Goal: Communication & Community: Answer question/provide support

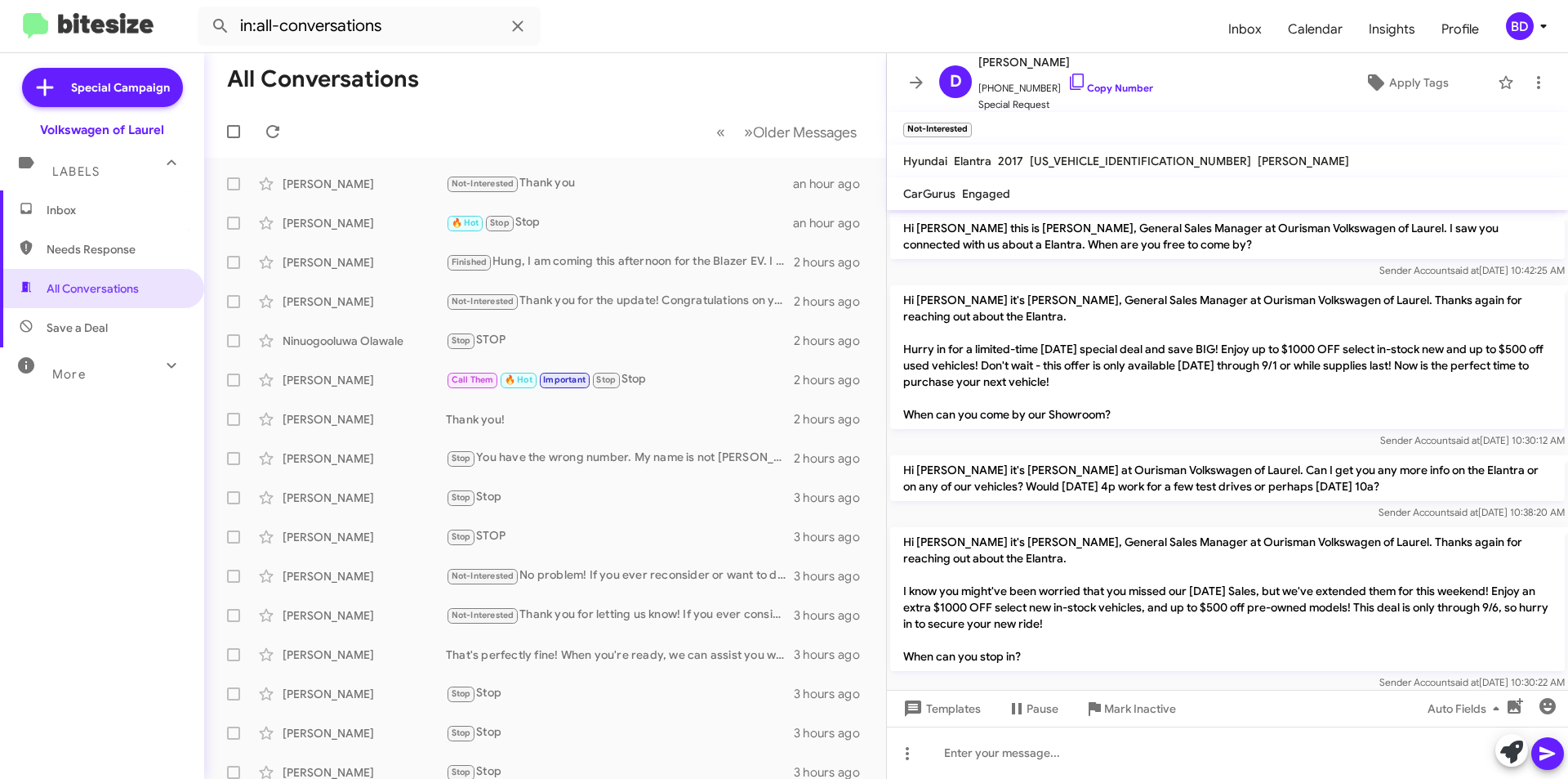
scroll to position [217, 0]
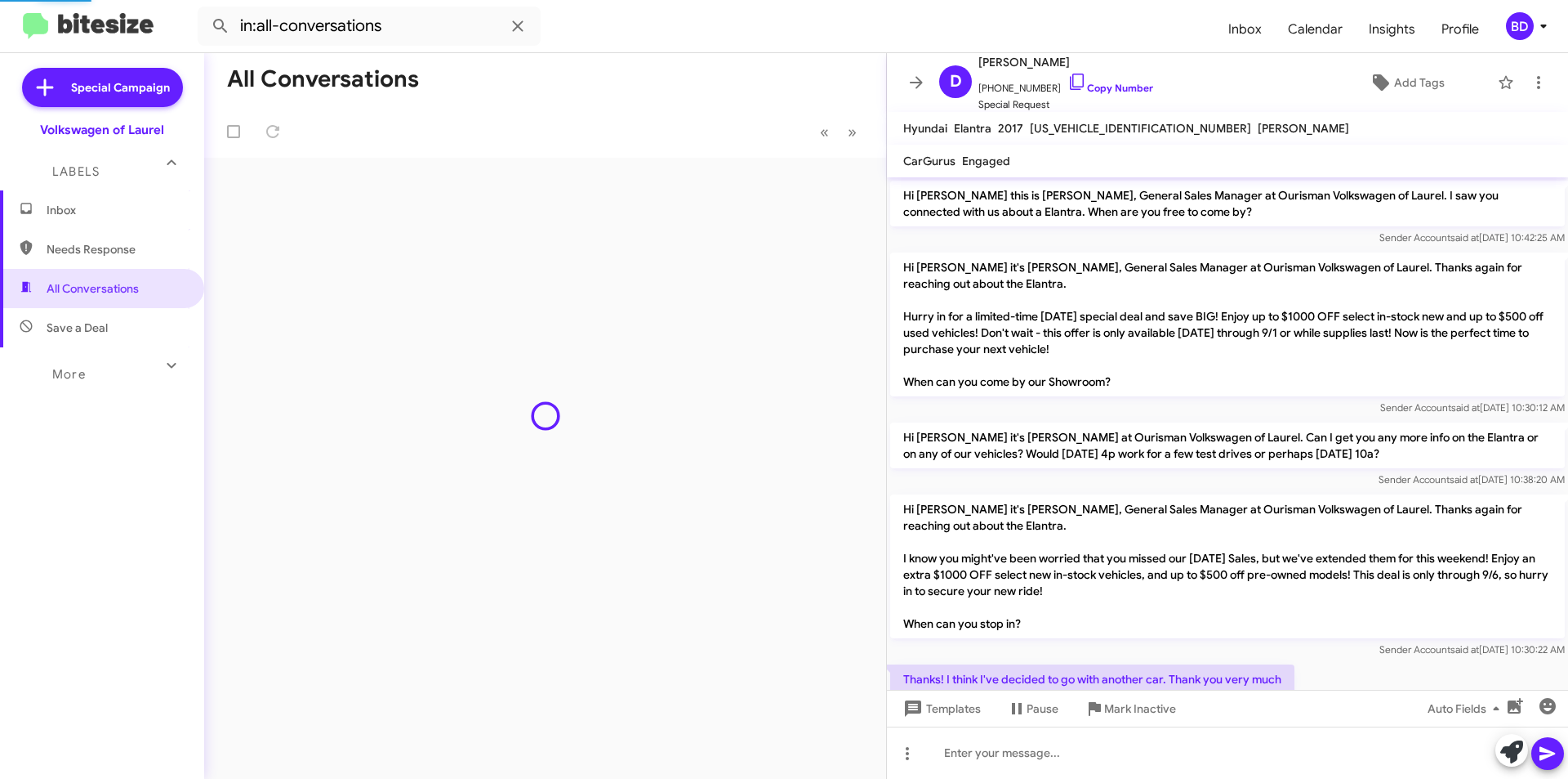
scroll to position [217, 0]
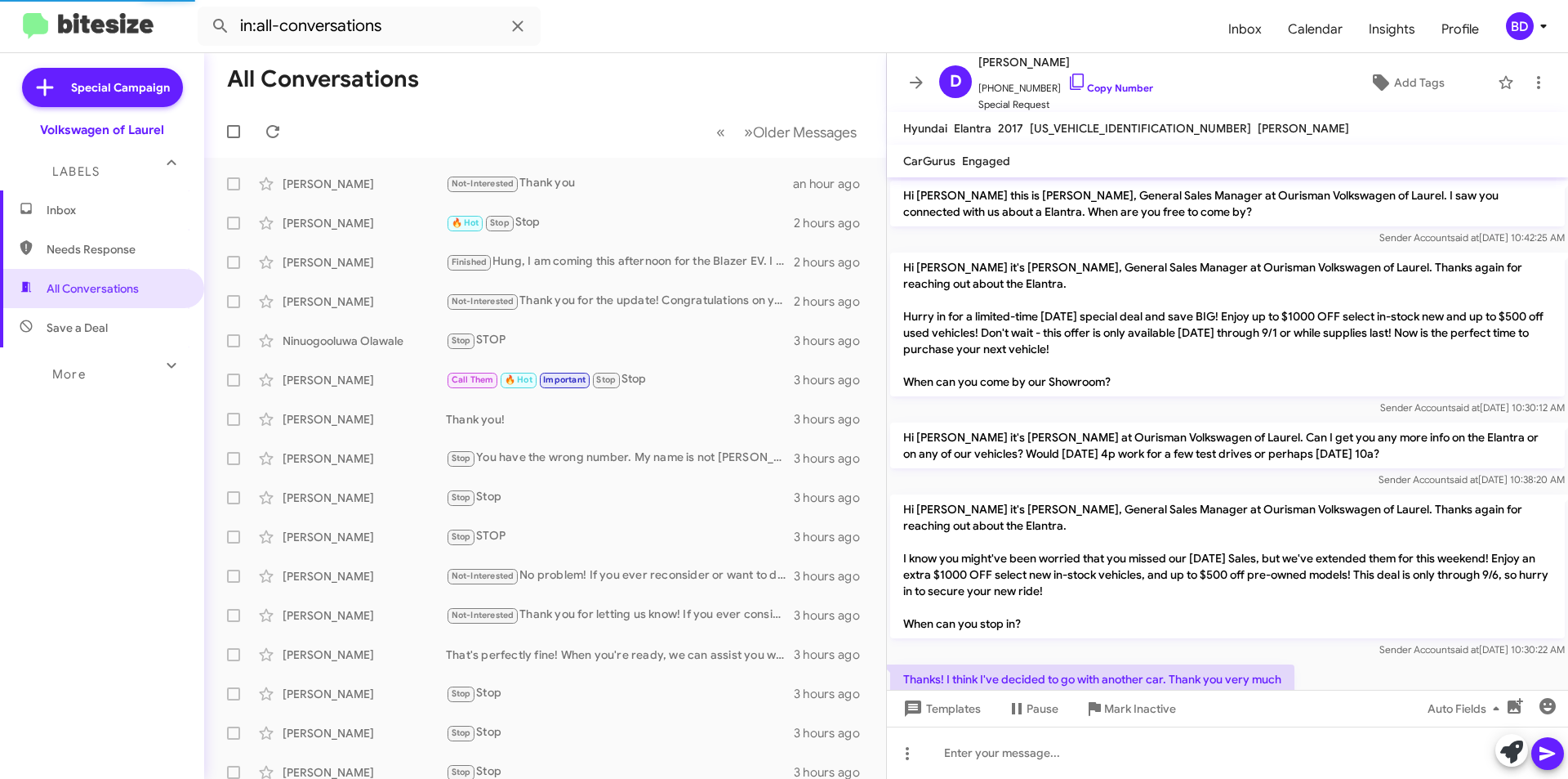
scroll to position [217, 0]
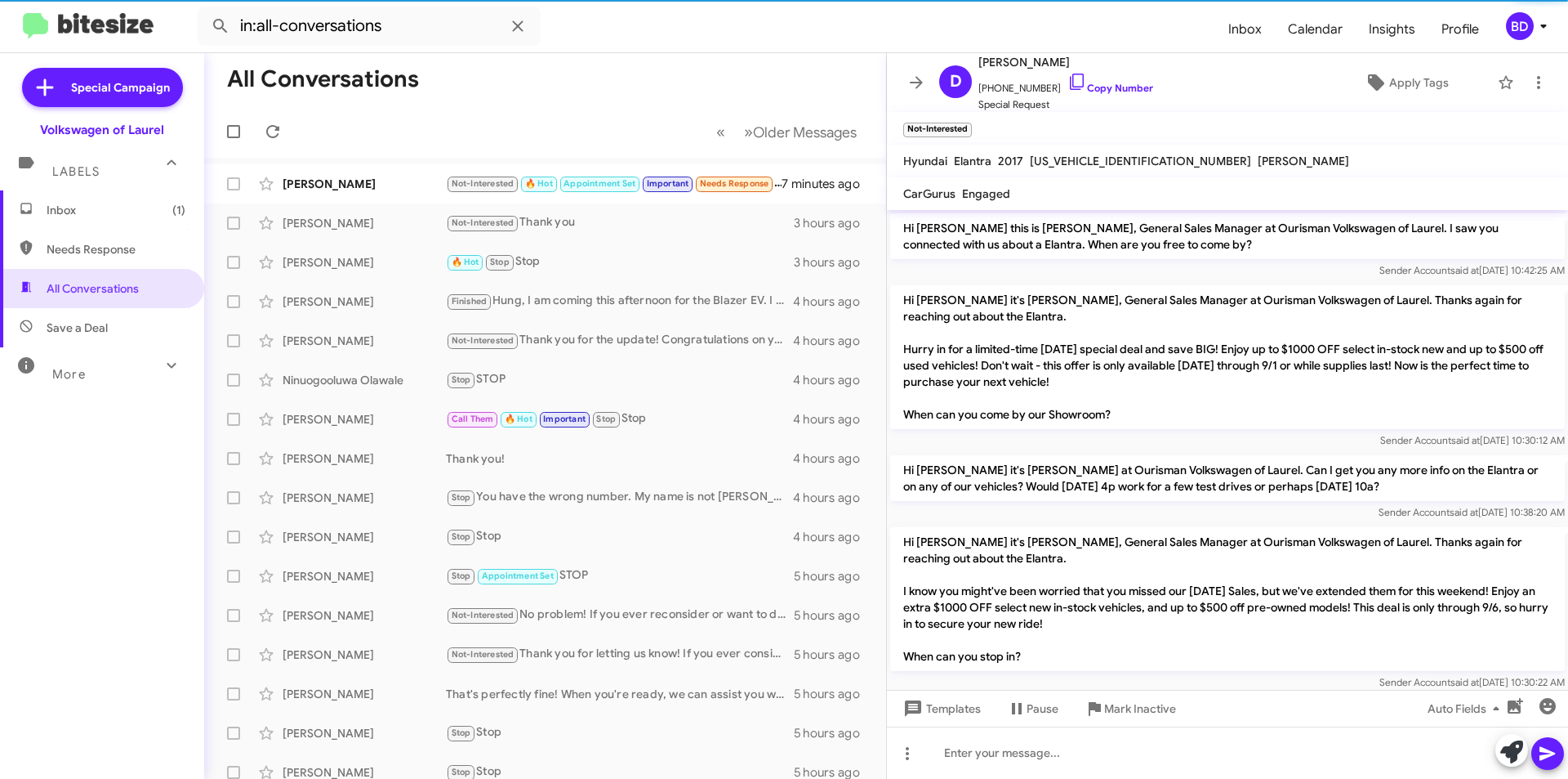
scroll to position [217, 0]
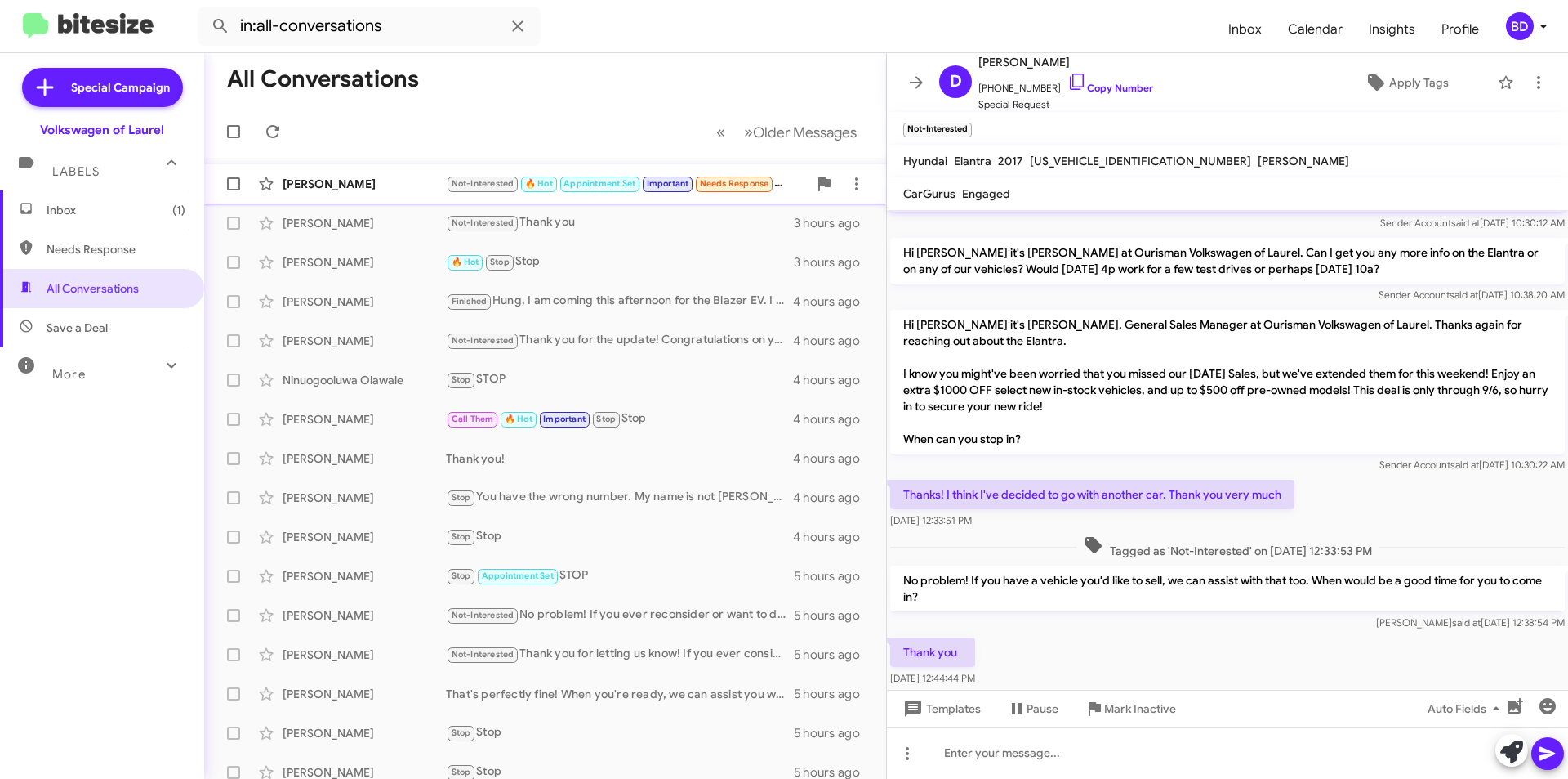
click at [364, 187] on div "Krista Cheatham" at bounding box center [364, 184] width 163 height 16
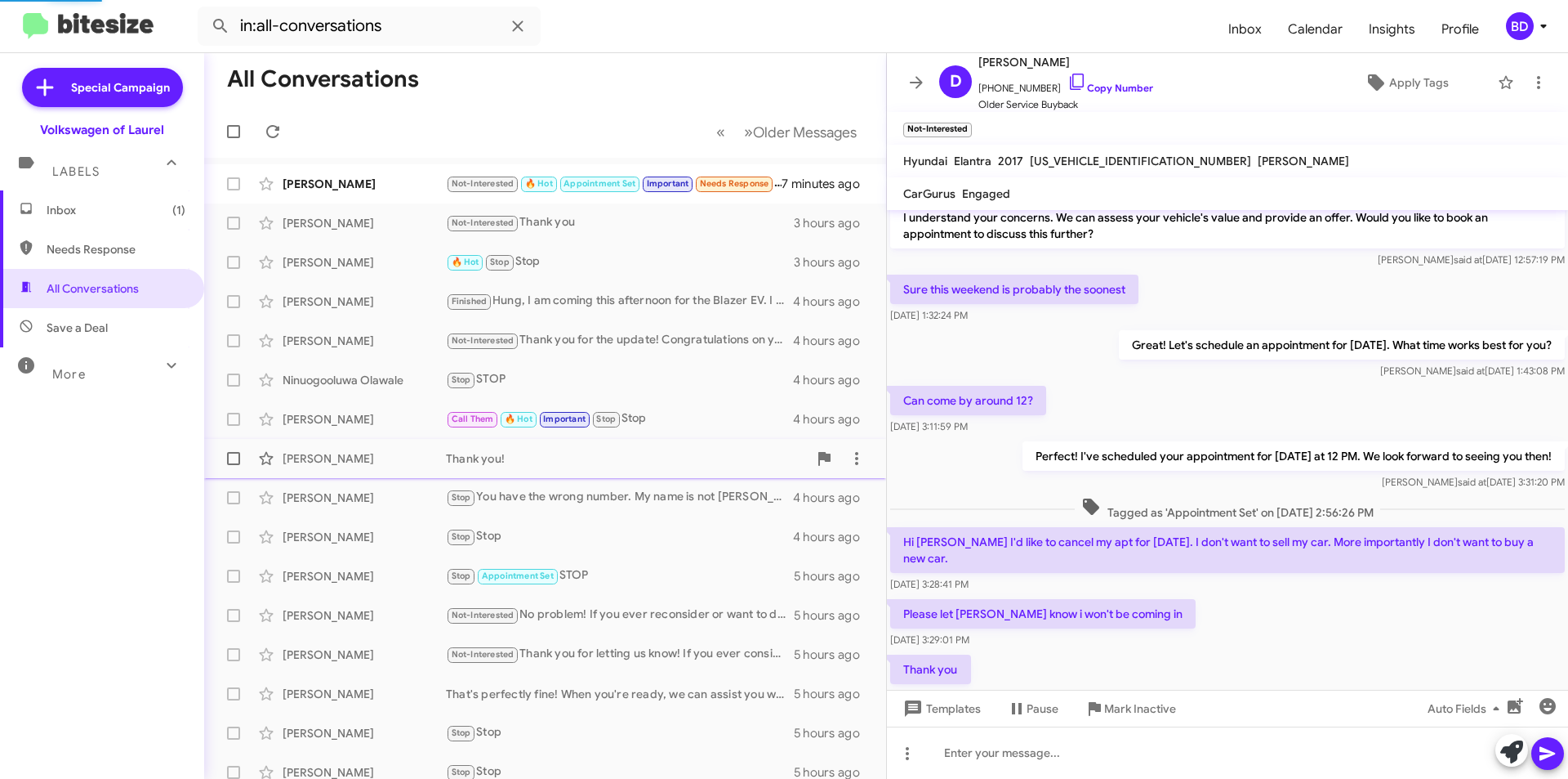
scroll to position [235, 0]
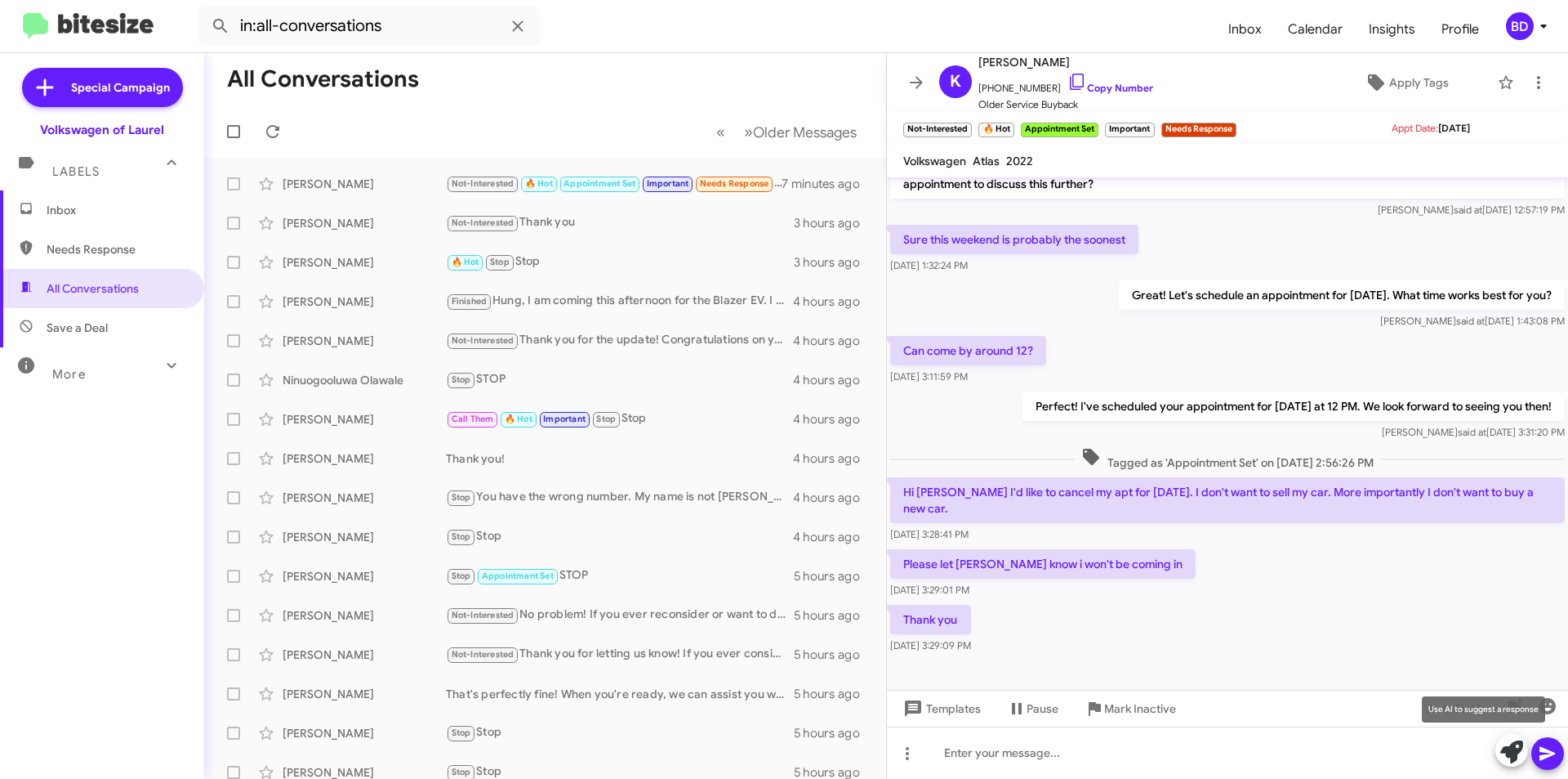
click at [1512, 758] on icon at bounding box center [1511, 752] width 23 height 23
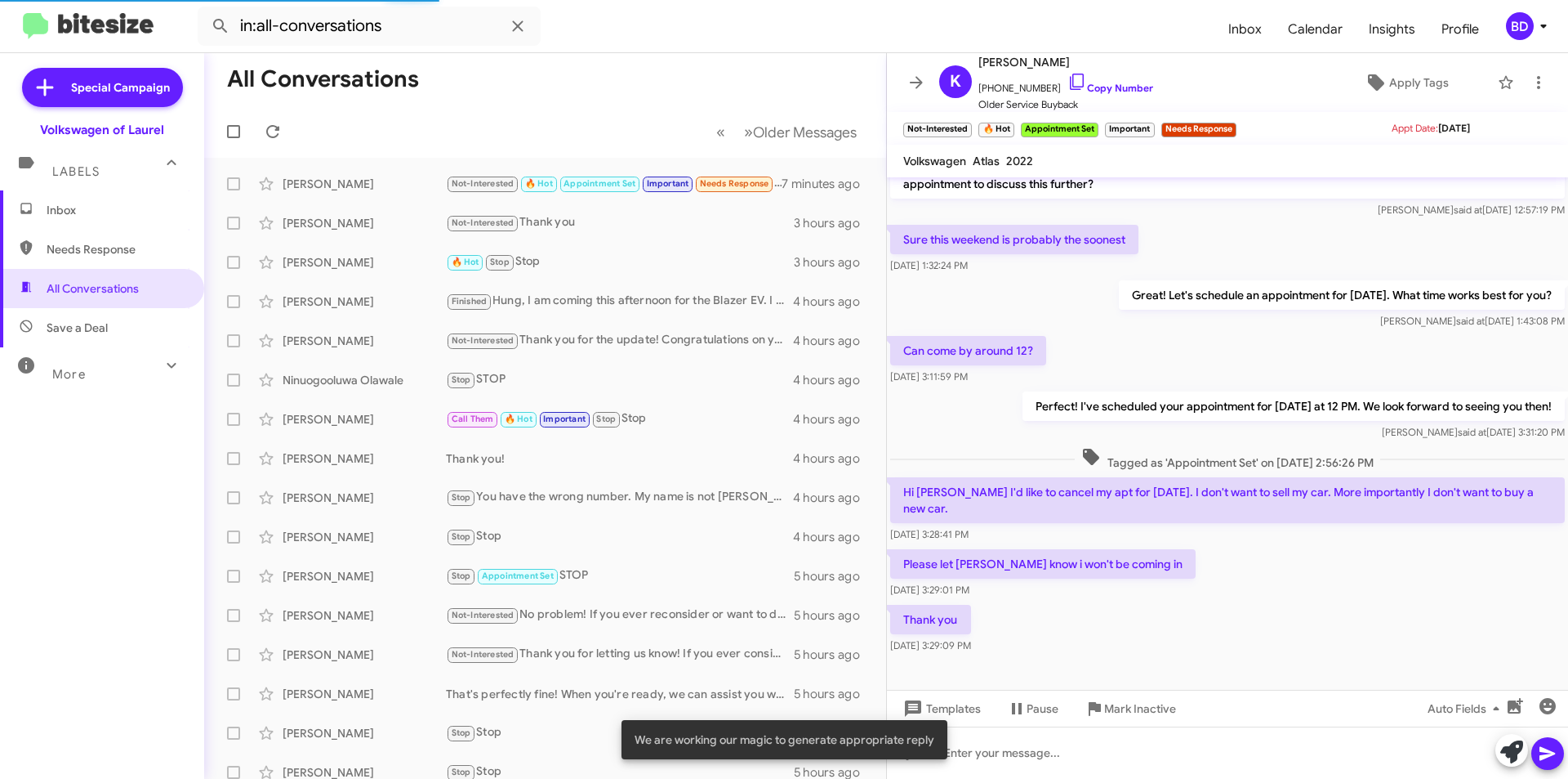
scroll to position [268, 0]
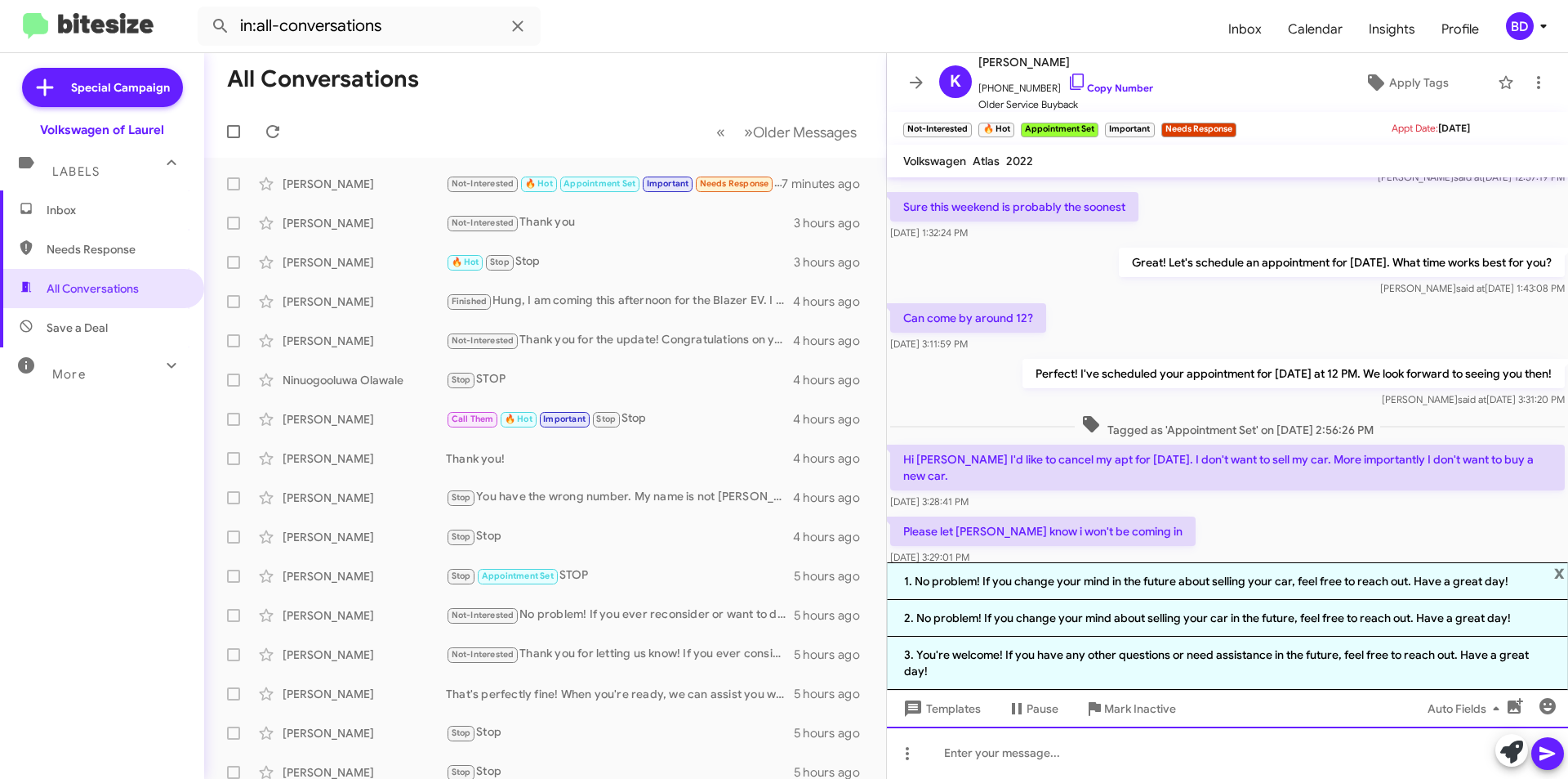
click at [1034, 754] on div at bounding box center [1228, 752] width 681 height 52
click at [1540, 757] on icon at bounding box center [1547, 753] width 19 height 19
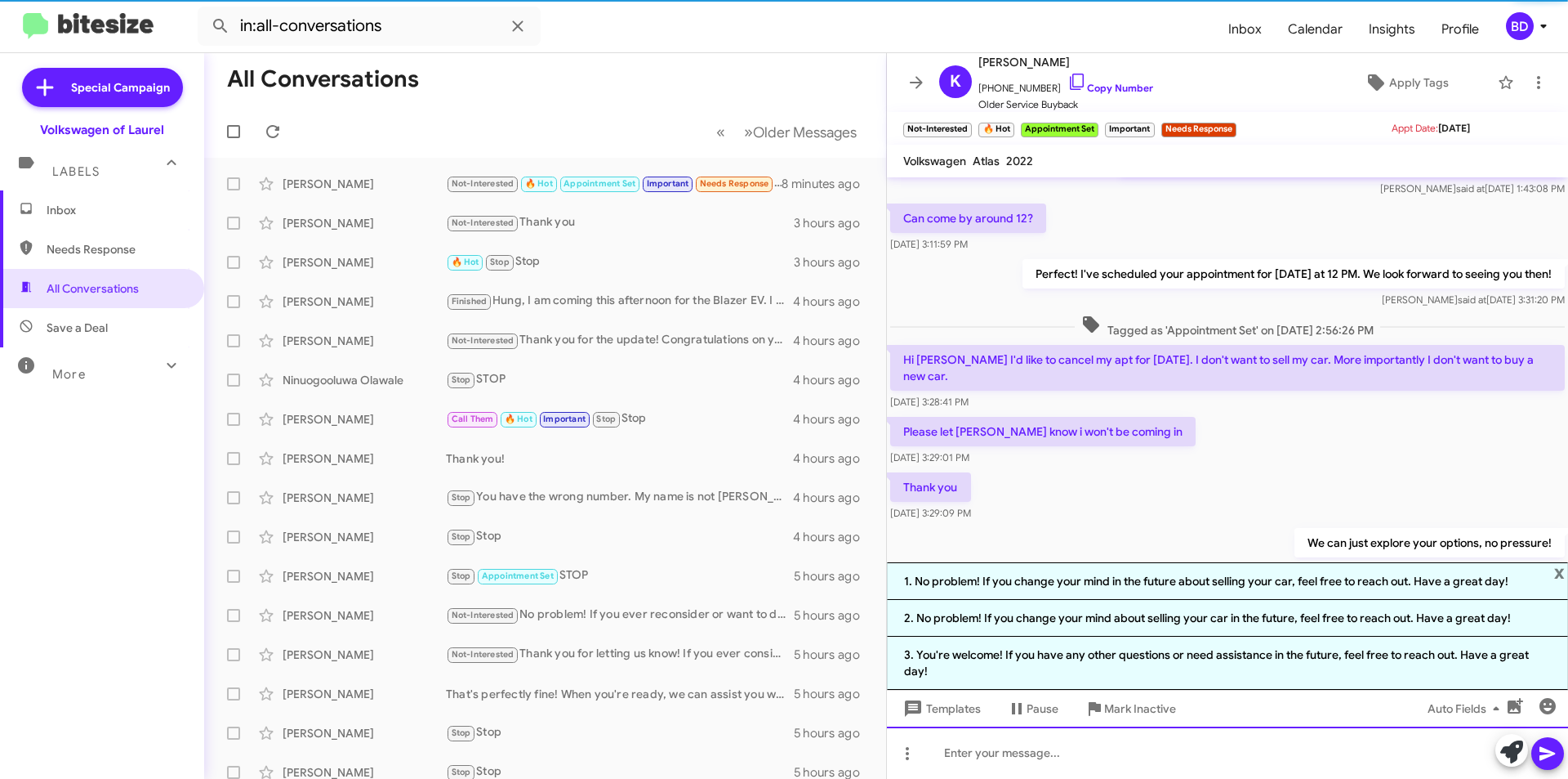
scroll to position [422, 0]
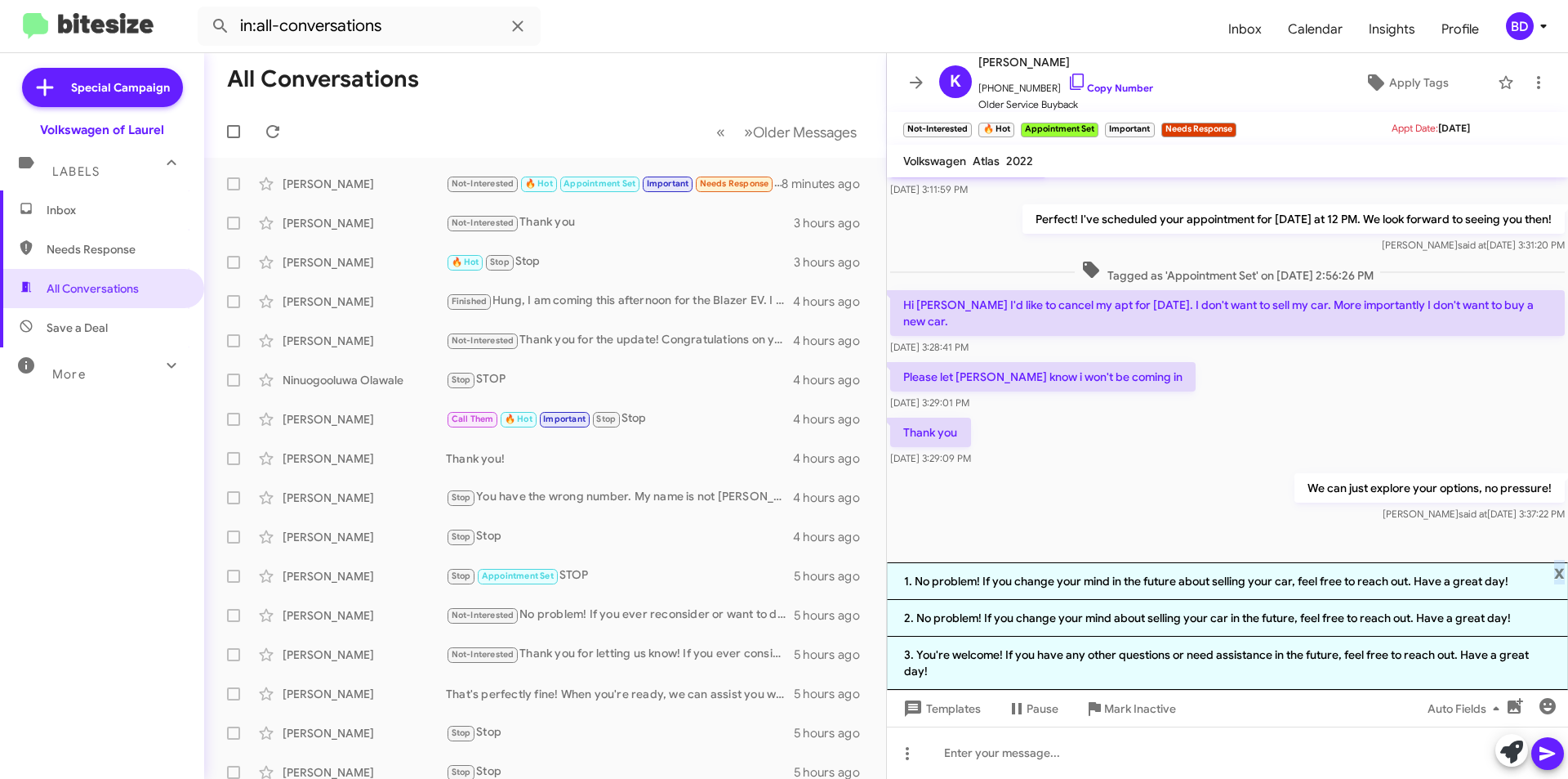
click at [1560, 564] on span "x" at bounding box center [1560, 572] width 11 height 19
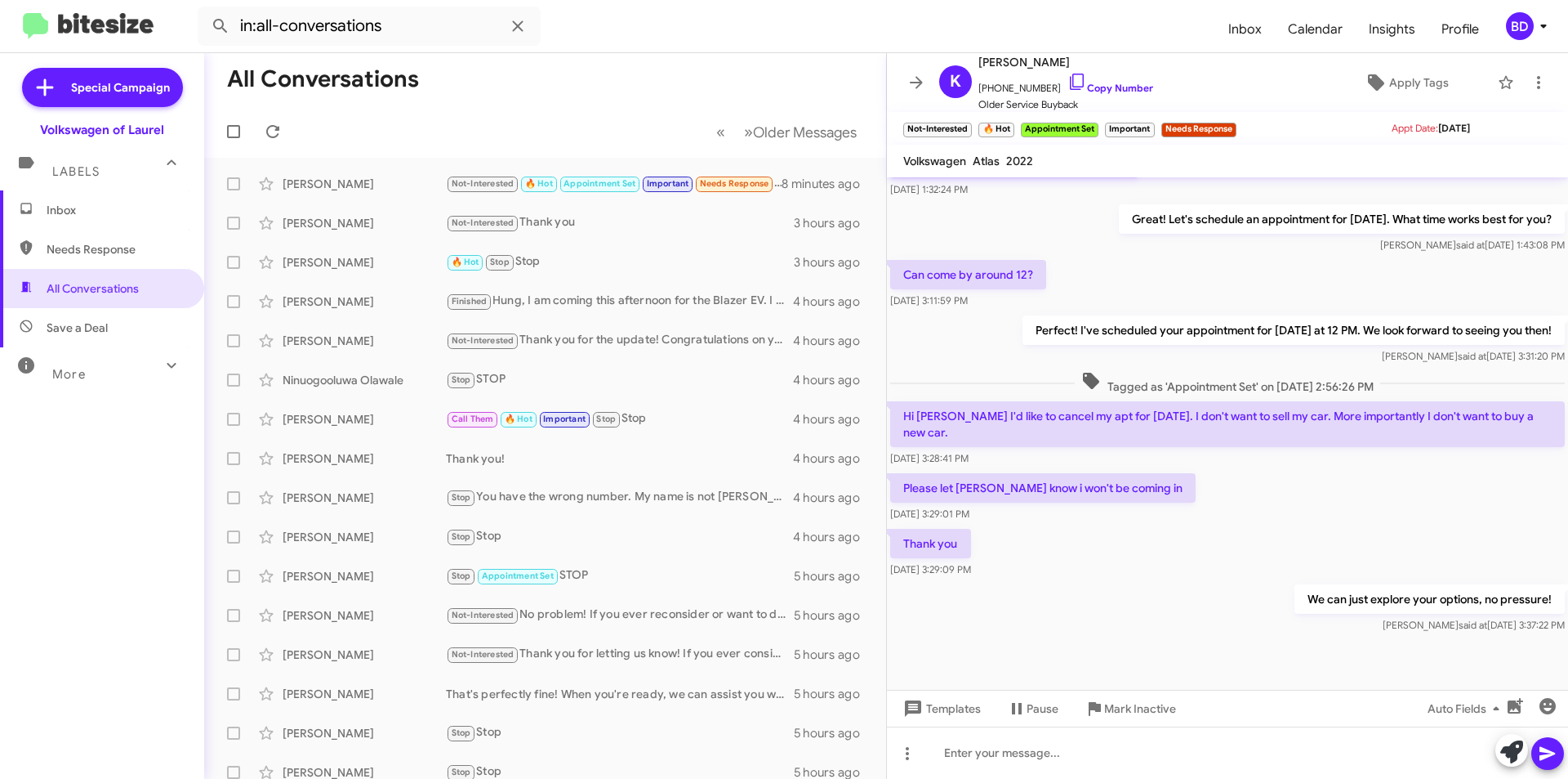
scroll to position [294, 0]
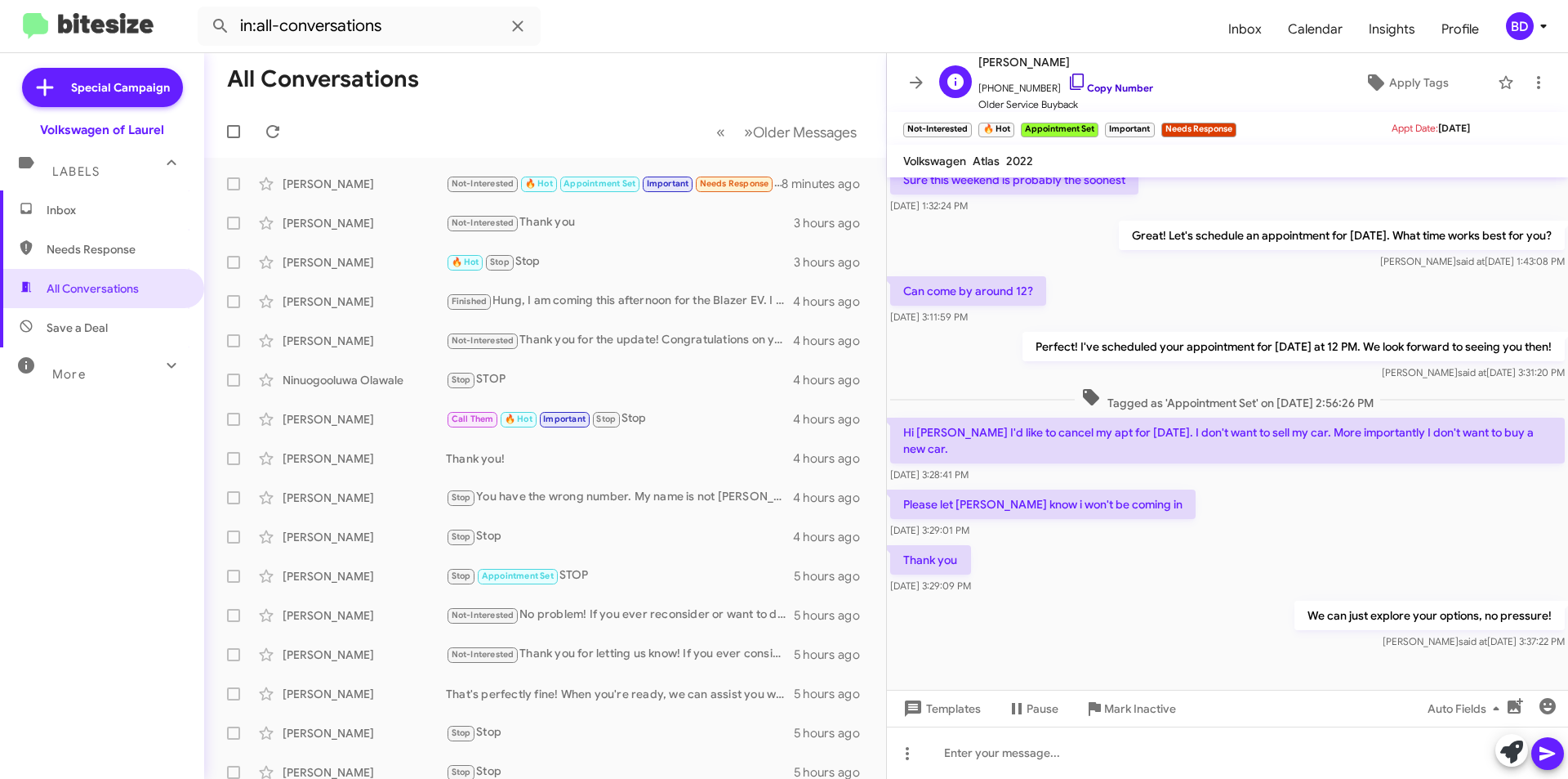
click at [1109, 81] on link "Copy Number" at bounding box center [1110, 87] width 86 height 12
copy span "x"
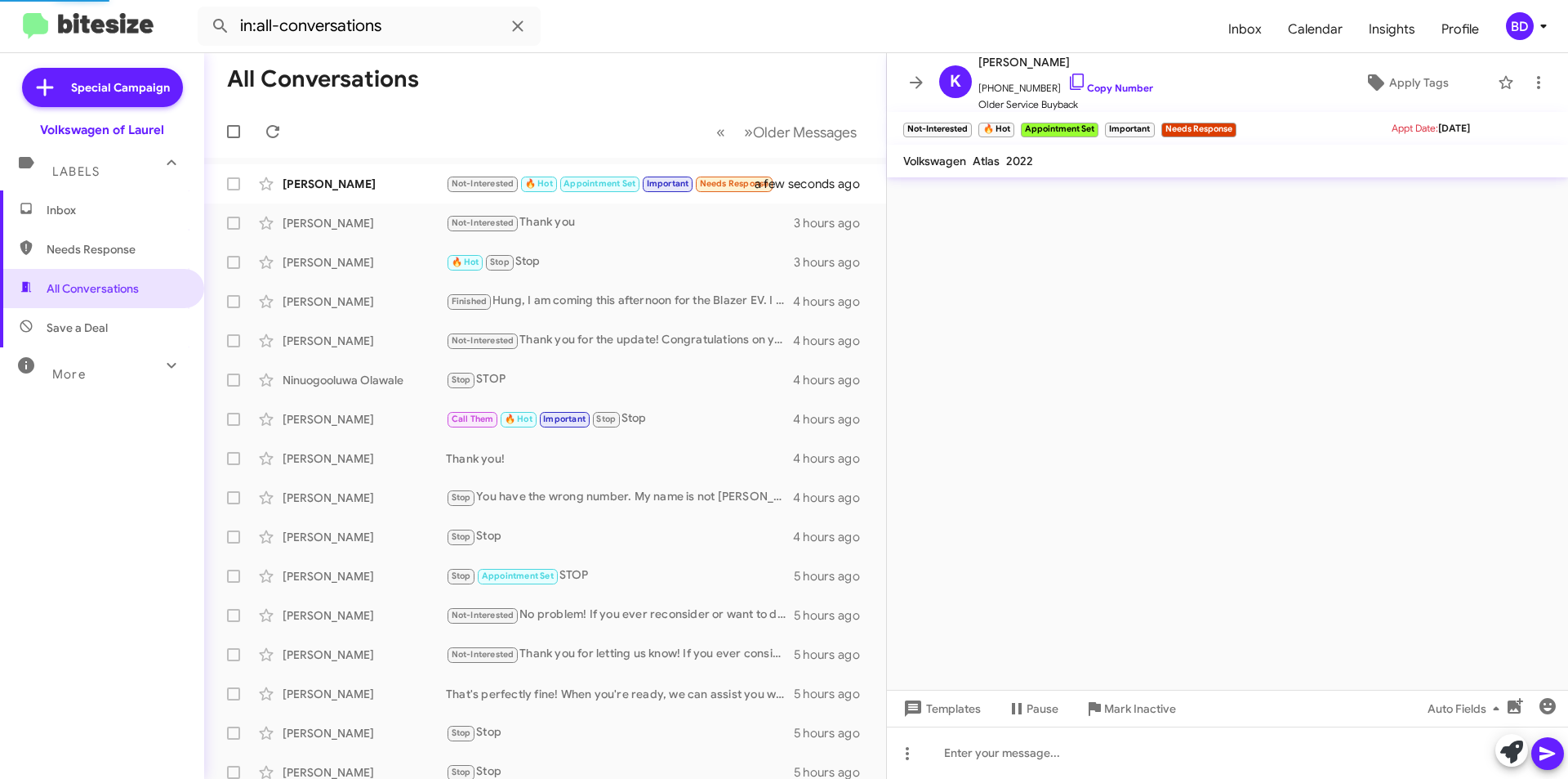
scroll to position [0, 0]
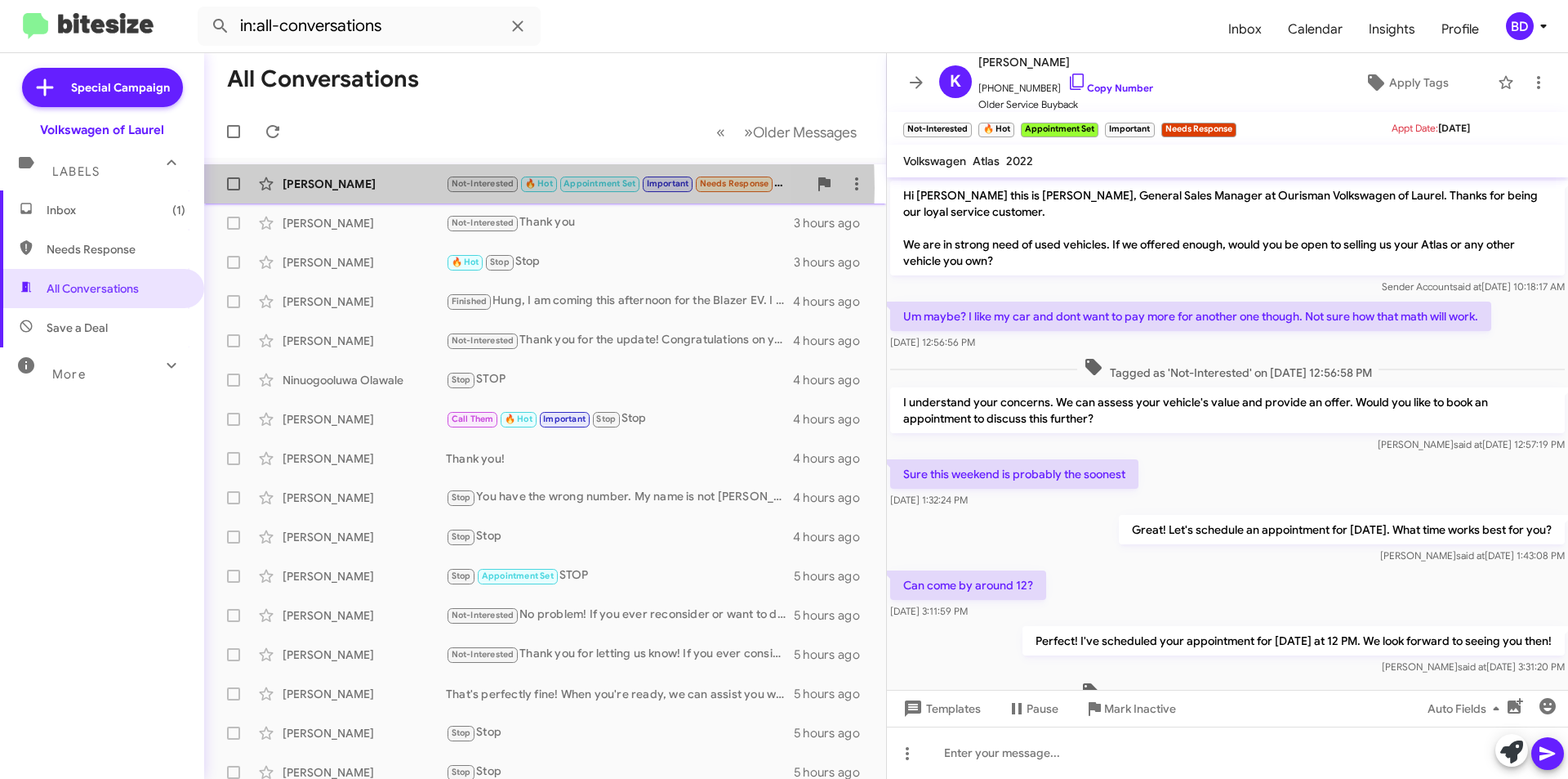
click at [416, 188] on div "Krista Cheatham" at bounding box center [364, 184] width 163 height 16
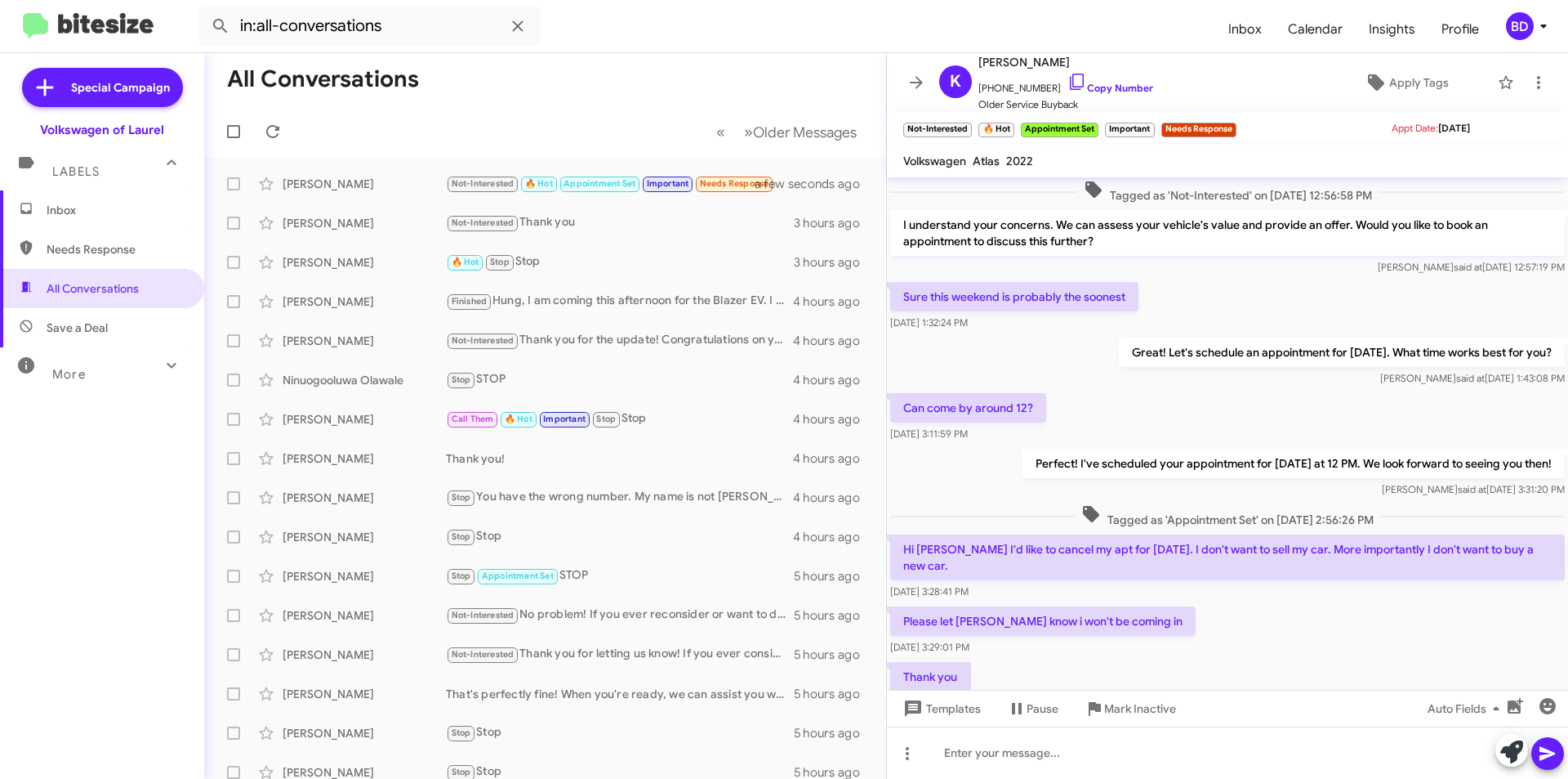
scroll to position [353, 0]
